Goal: Task Accomplishment & Management: Manage account settings

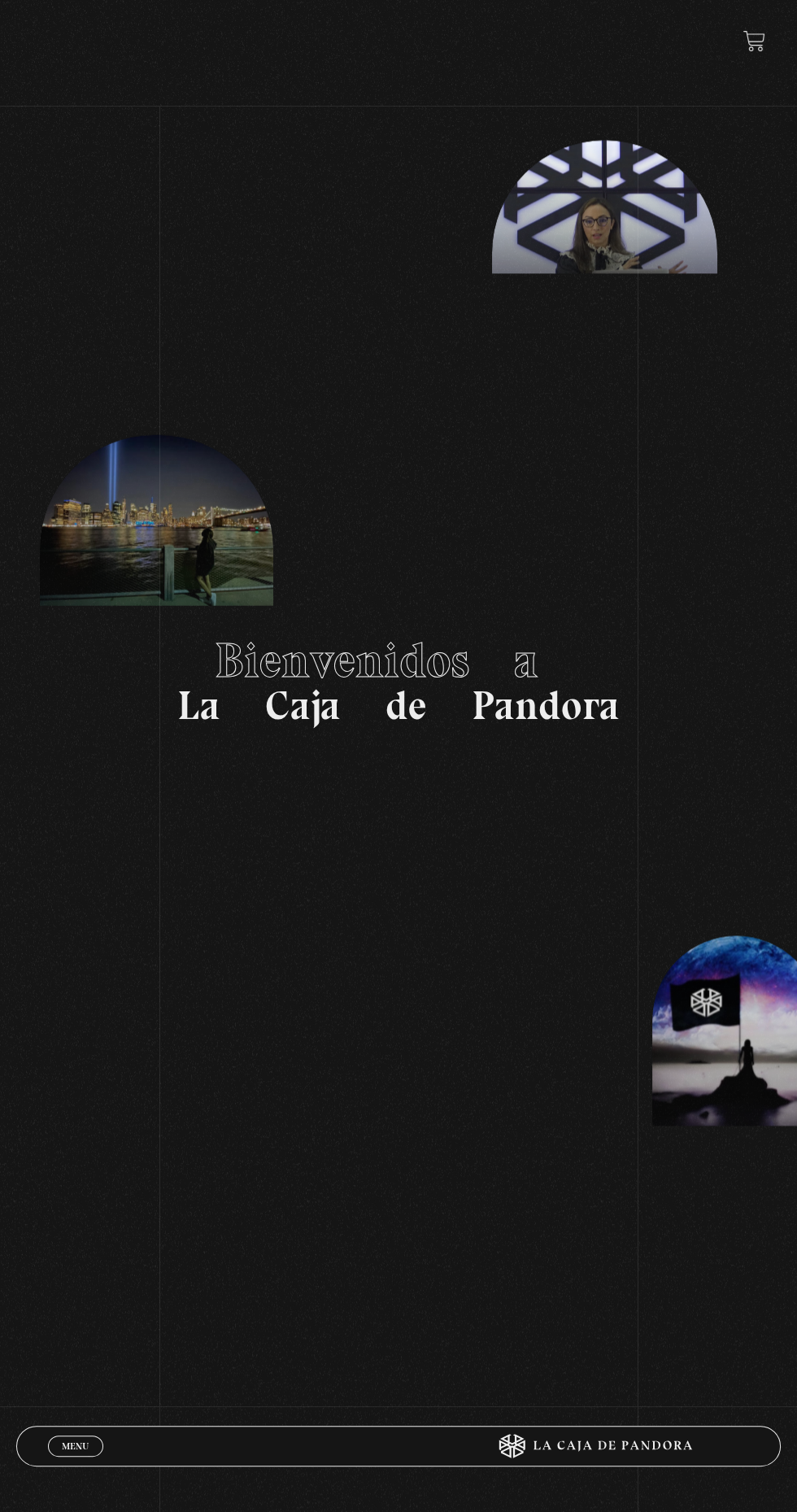
click at [68, 1441] on span "Menu" at bounding box center [75, 1446] width 27 height 10
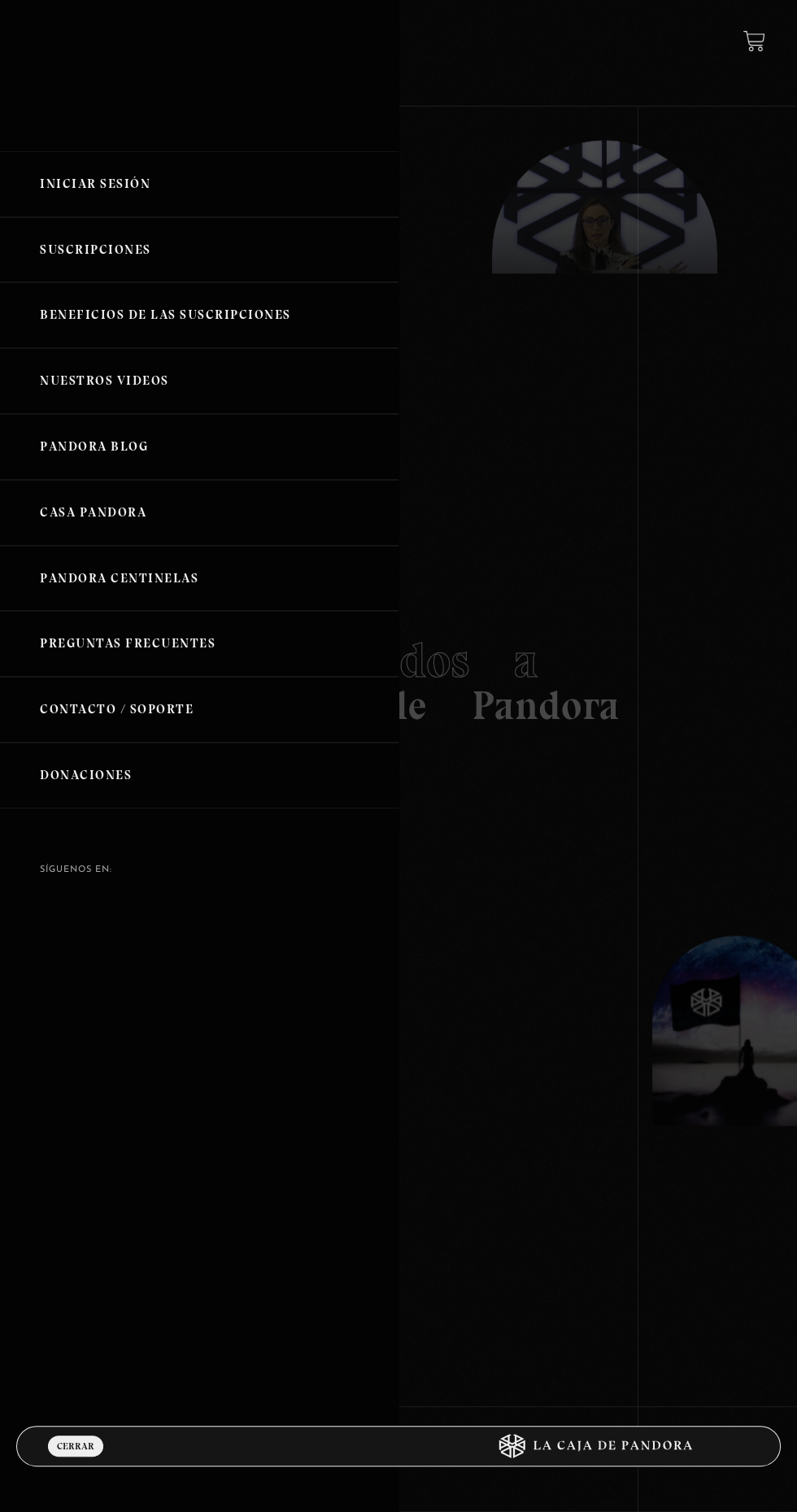
click at [73, 186] on link "Iniciar Sesión" at bounding box center [199, 184] width 398 height 66
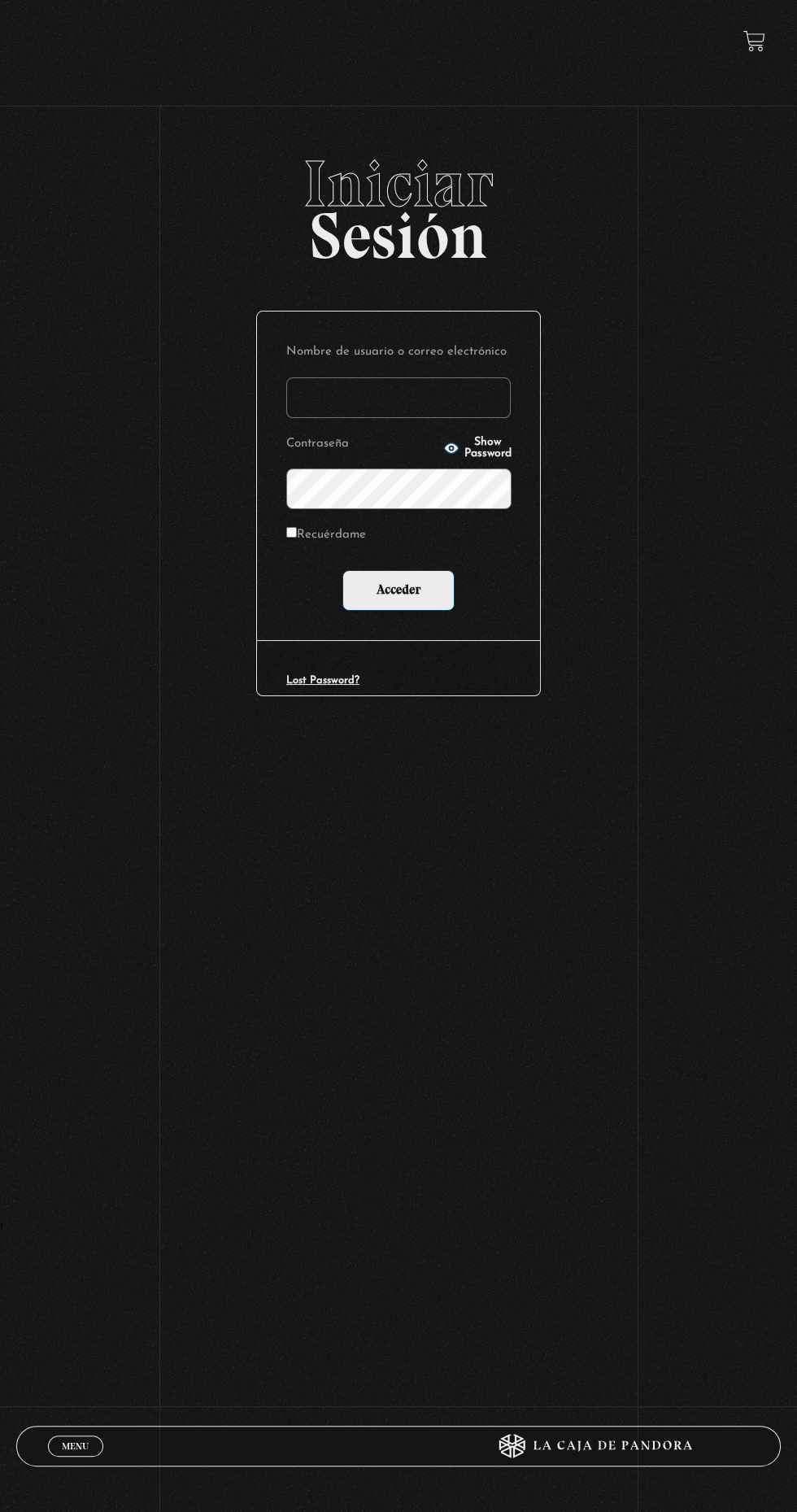
click at [345, 364] on label "Nombre de usuario o correo electrónico" at bounding box center [398, 353] width 225 height 24
click at [345, 377] on input "Nombre de usuario o correo electrónico" at bounding box center [398, 398] width 225 height 41
click at [339, 399] on input "Nombre de usuario o correo electrónico" at bounding box center [398, 398] width 225 height 41
type input "caritolovedogs@gmail.com"
click at [343, 570] on input "Acceder" at bounding box center [398, 590] width 112 height 41
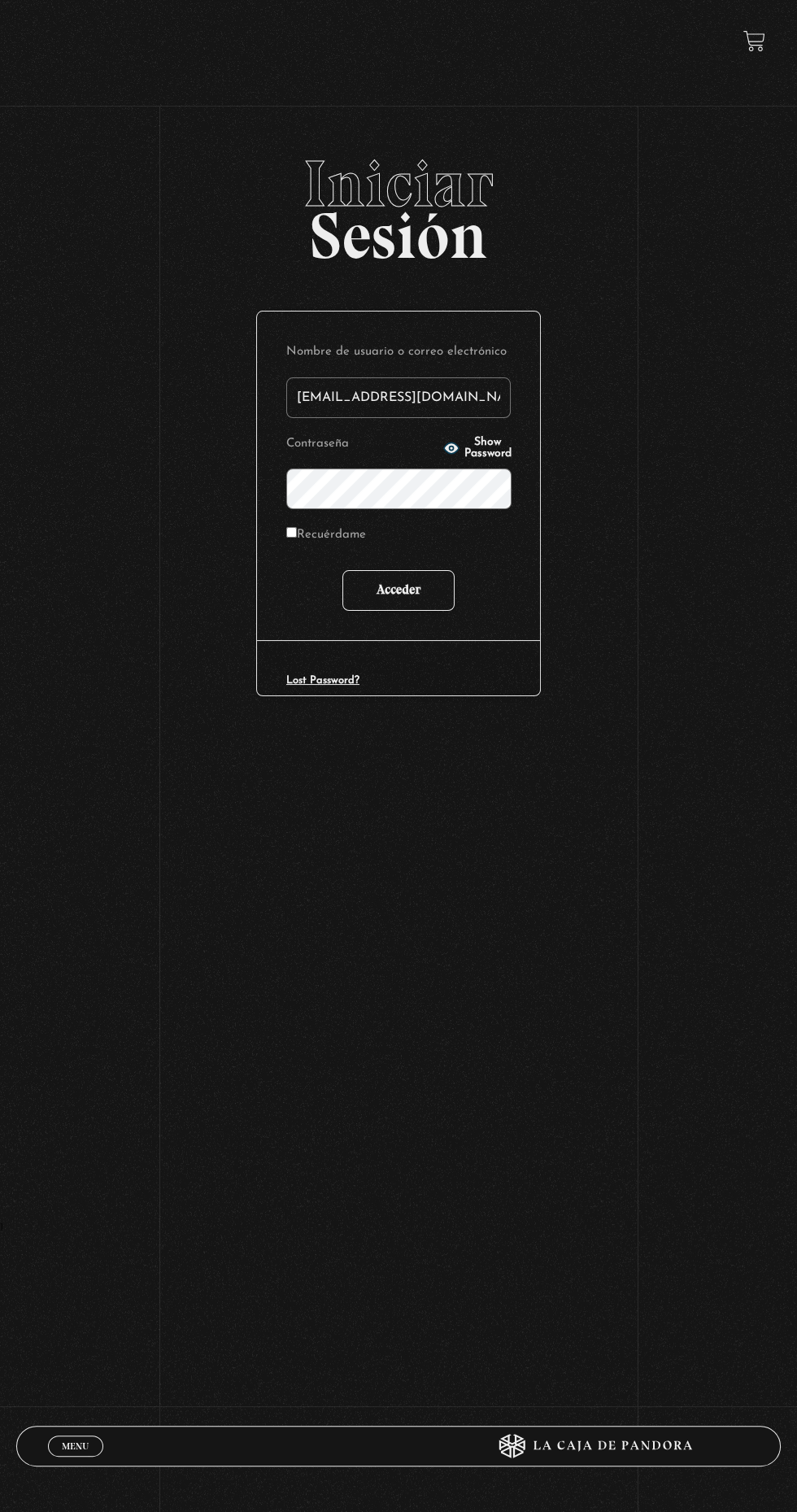
click at [380, 593] on input "Acceder" at bounding box center [398, 590] width 112 height 41
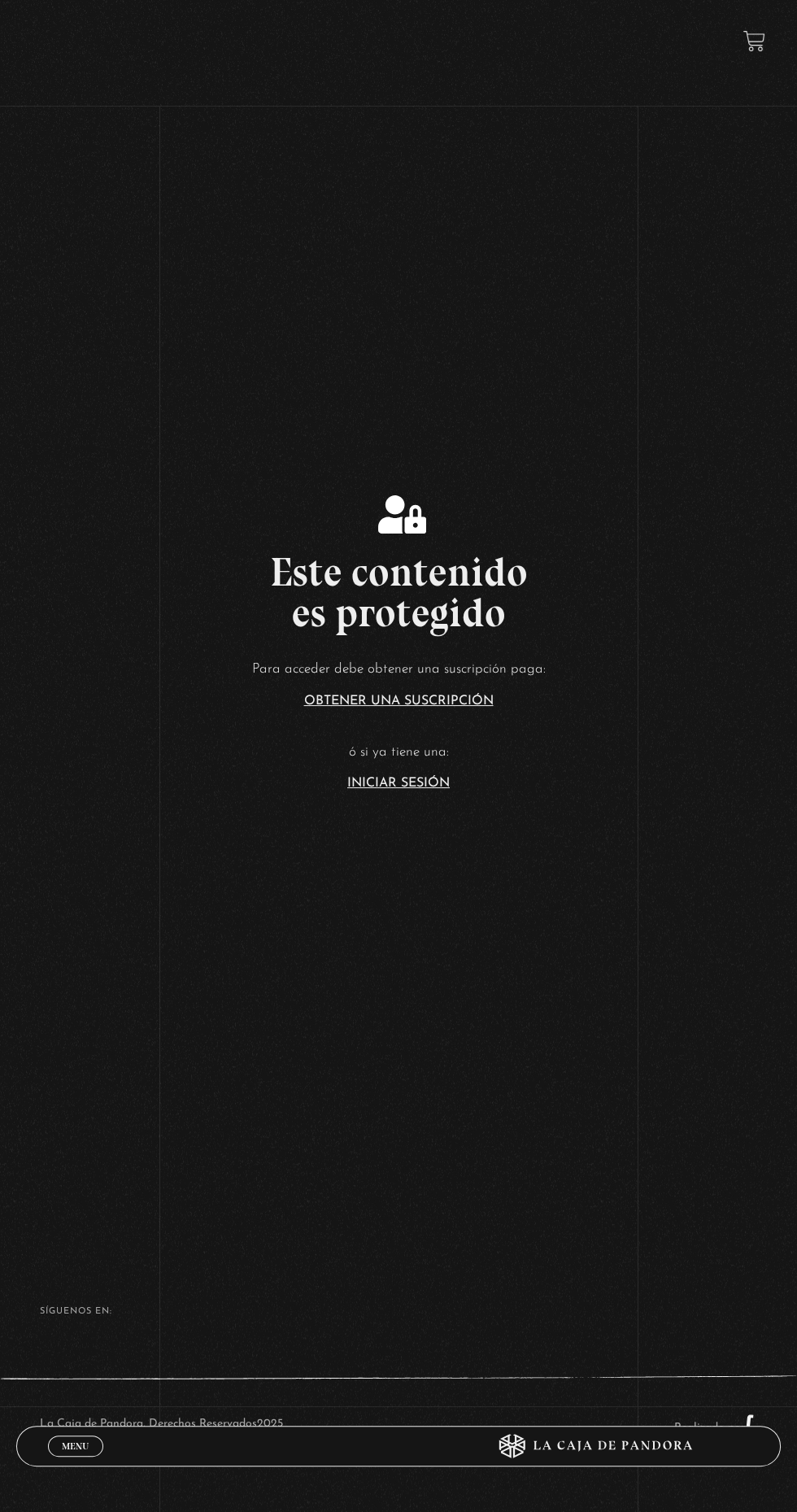
click at [374, 790] on link "Iniciar Sesión" at bounding box center [398, 783] width 102 height 13
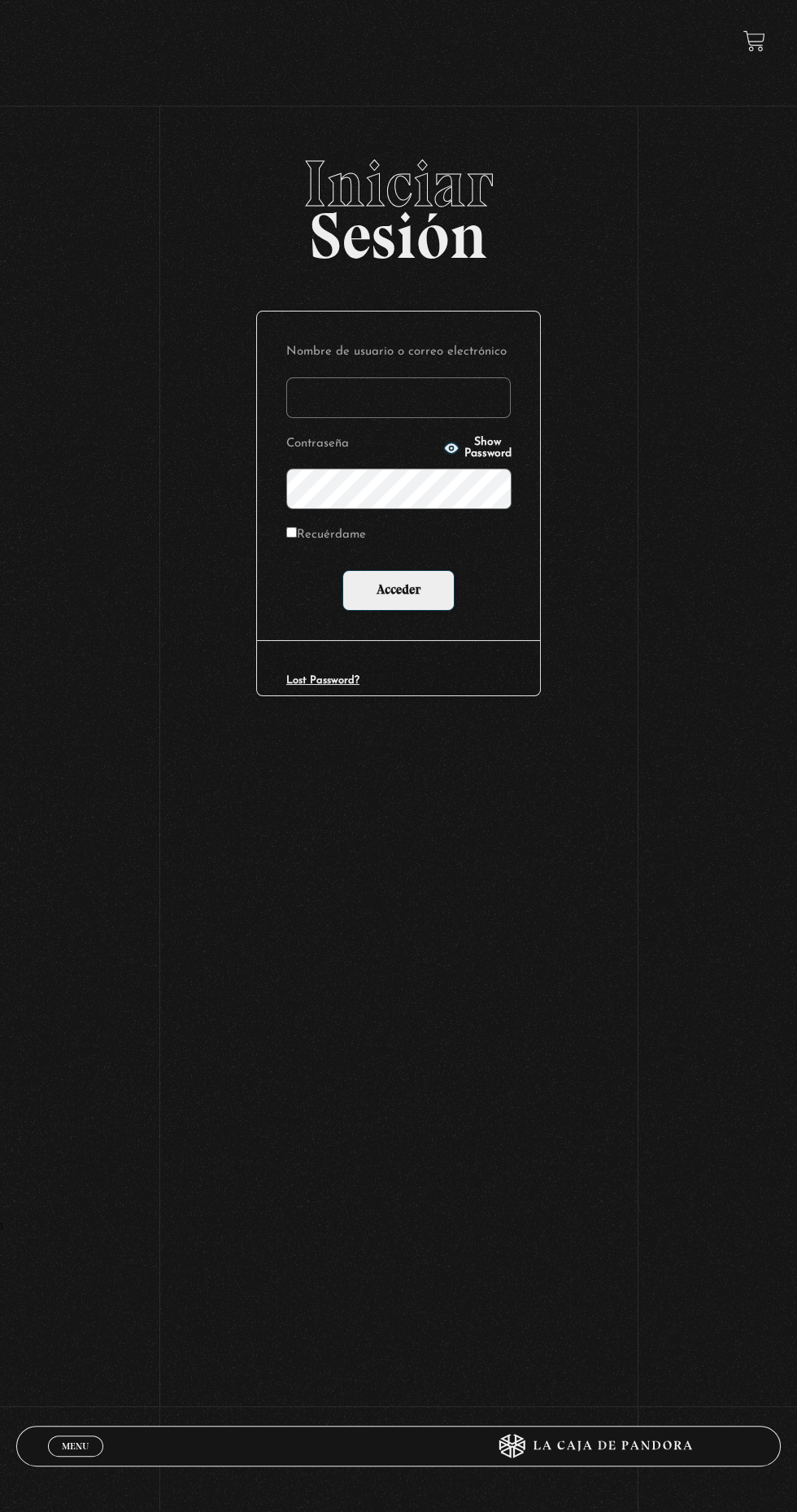
click at [421, 405] on input "Nombre de usuario o correo electrónico" at bounding box center [398, 398] width 225 height 41
type input "[EMAIL_ADDRESS][DOMAIN_NAME]"
click at [343, 570] on input "Acceder" at bounding box center [398, 590] width 112 height 41
click at [382, 606] on input "Acceder" at bounding box center [398, 590] width 112 height 41
